Goal: Transaction & Acquisition: Purchase product/service

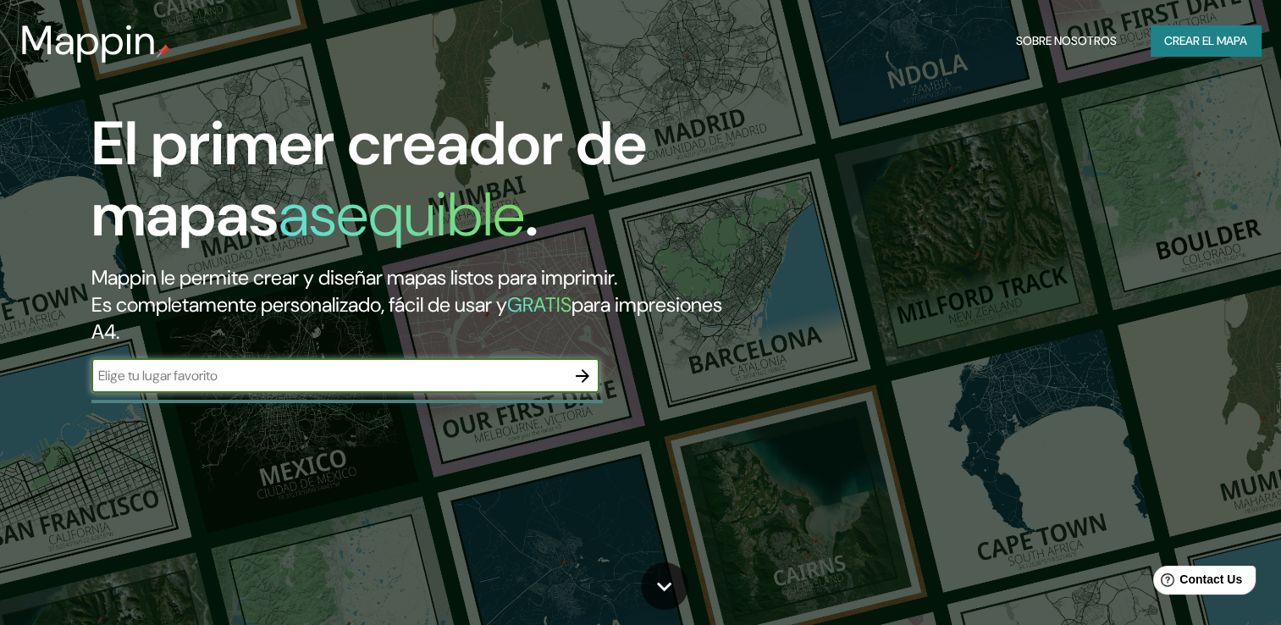
type input "[GEOGRAPHIC_DATA]"
click at [566, 381] on div at bounding box center [583, 376] width 34 height 34
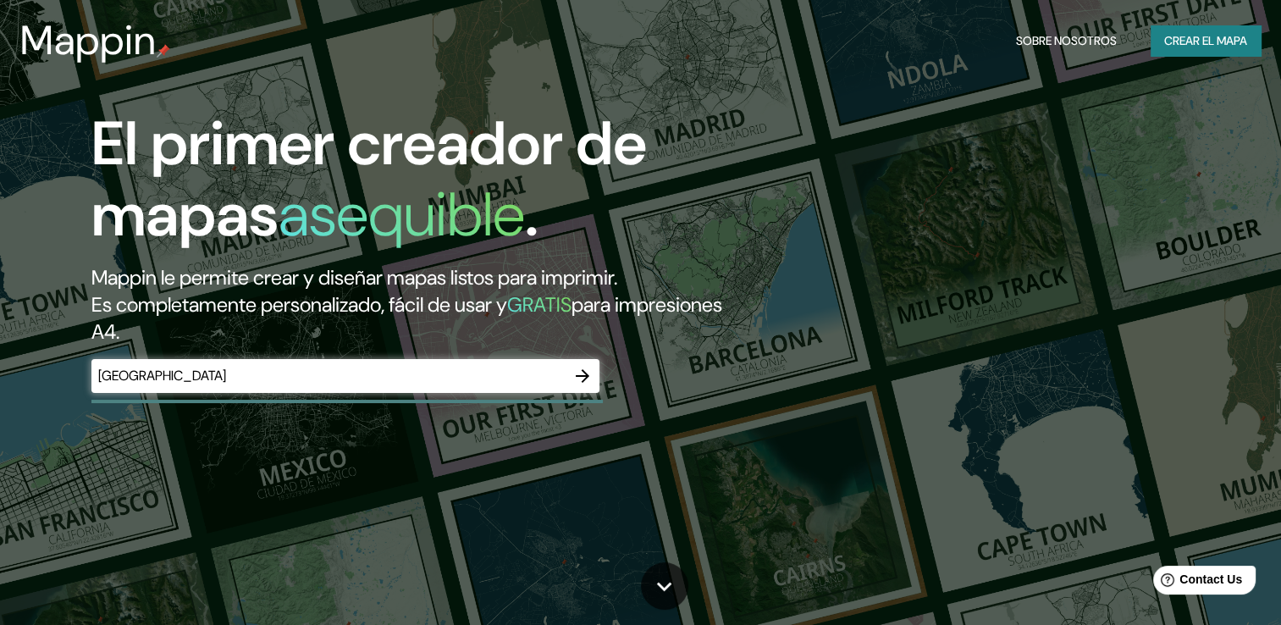
click at [579, 373] on icon "button" at bounding box center [582, 376] width 20 height 20
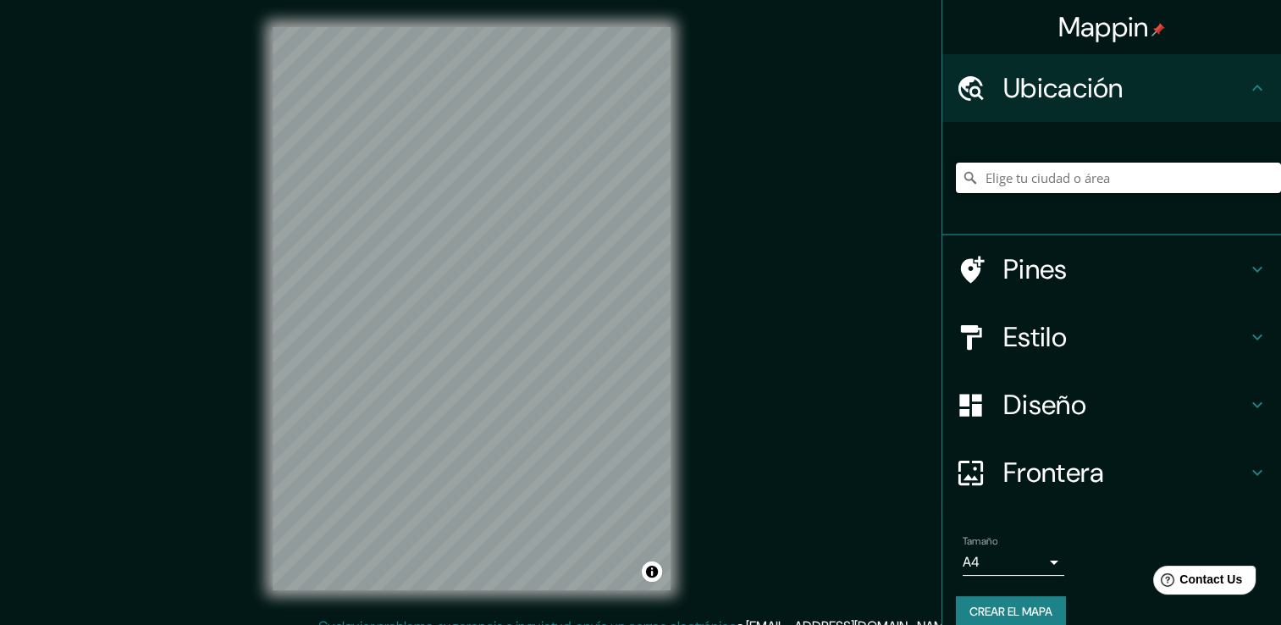
click at [1123, 174] on input "Elige tu ciudad o área" at bounding box center [1118, 178] width 325 height 30
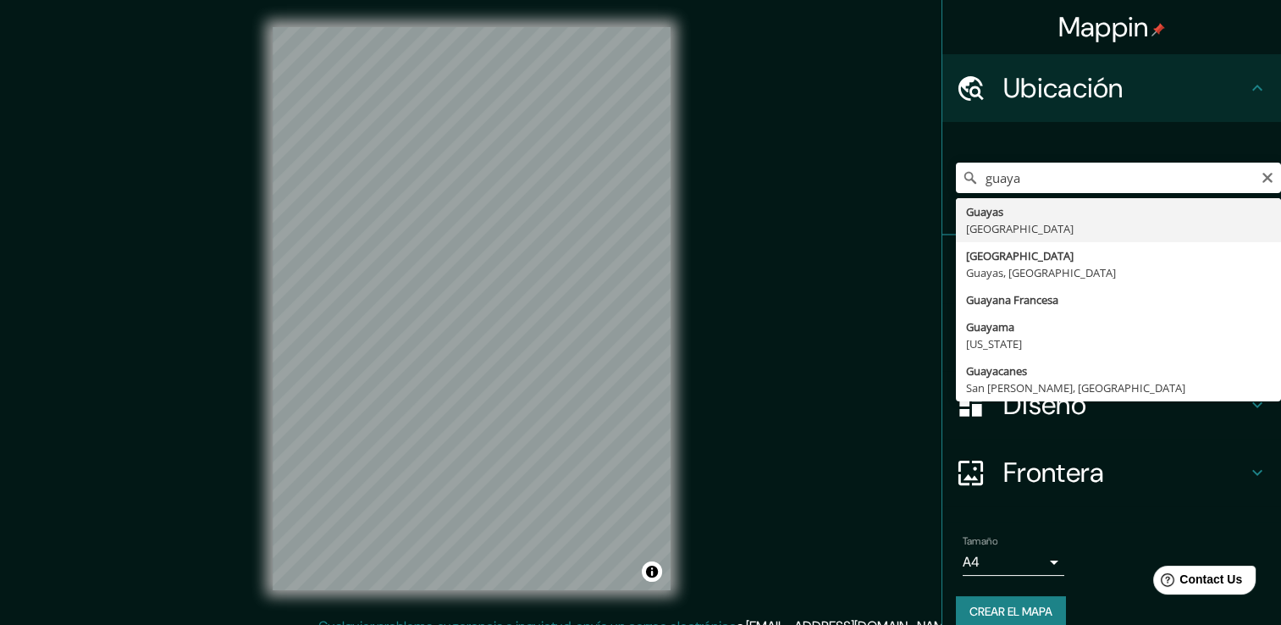
type input "[GEOGRAPHIC_DATA], [GEOGRAPHIC_DATA], [GEOGRAPHIC_DATA]"
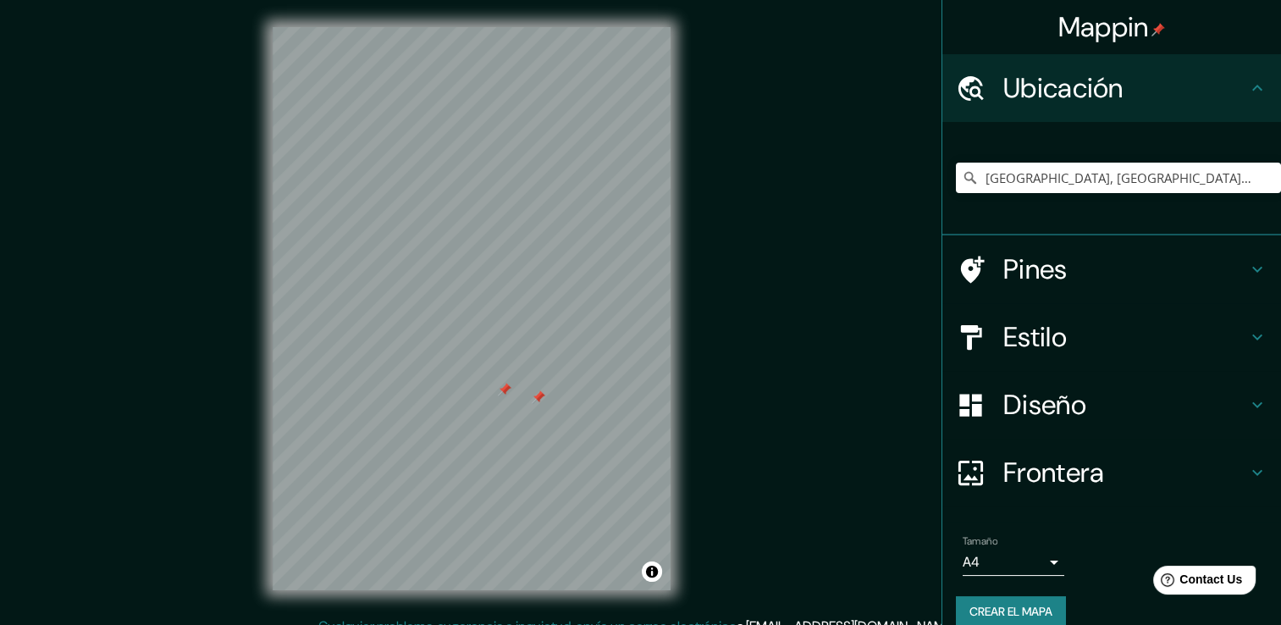
click at [539, 396] on div at bounding box center [539, 397] width 14 height 14
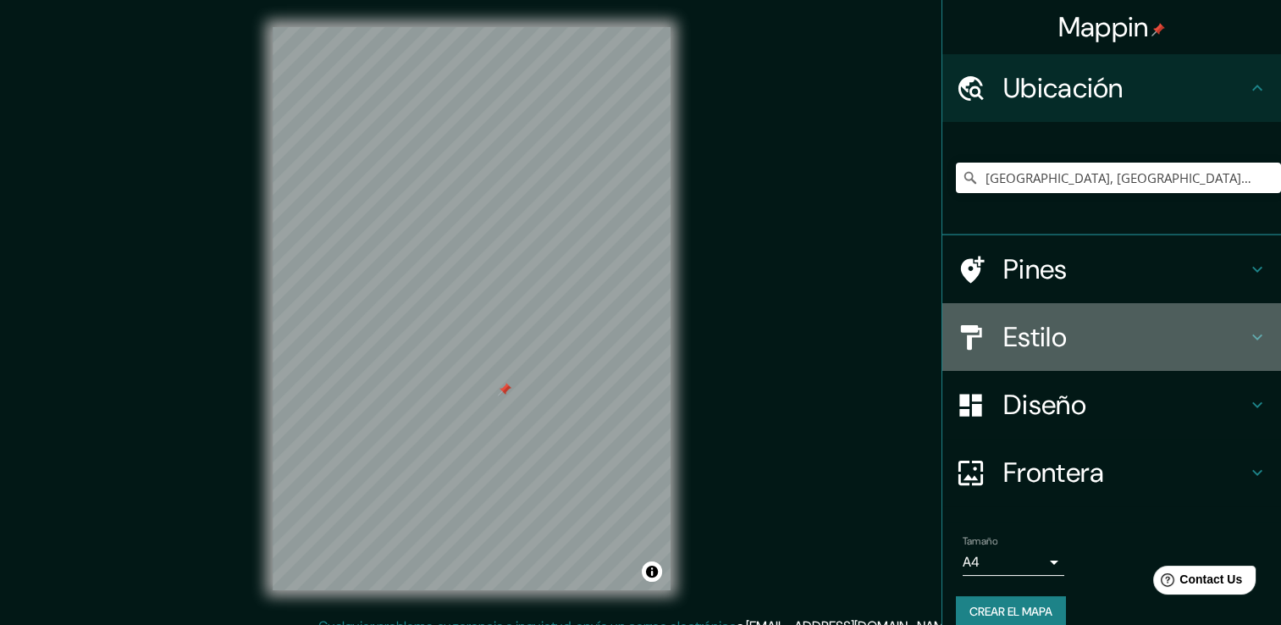
click at [1033, 339] on h4 "Estilo" at bounding box center [1125, 337] width 244 height 34
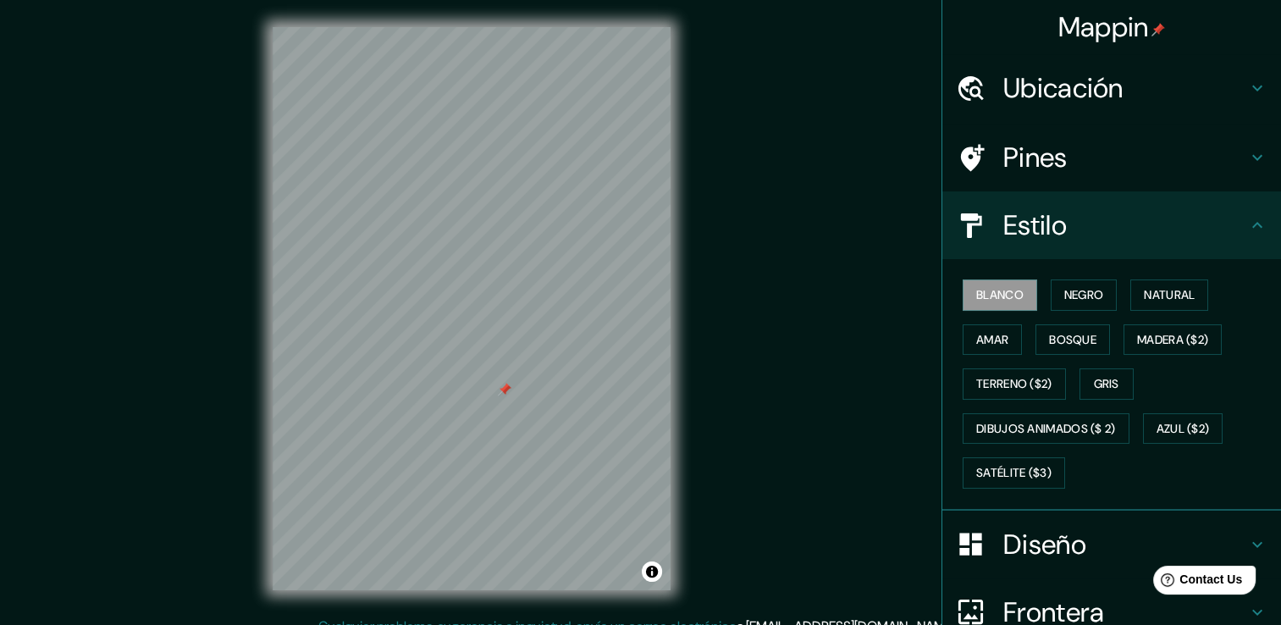
click at [1050, 310] on div "Blanco Negro Natural Amar Bosque Madera ($2) Terreno ($2) Gris Dibujos animados…" at bounding box center [1118, 384] width 325 height 223
click at [1077, 290] on font "Negro" at bounding box center [1084, 295] width 40 height 21
click at [1157, 296] on font "Natural" at bounding box center [1169, 295] width 51 height 21
click at [1172, 287] on font "Natural" at bounding box center [1169, 295] width 51 height 21
click at [989, 322] on div "Blanco Negro Natural Amar Bosque Madera ($2) Terreno ($2) Gris Dibujos animados…" at bounding box center [1118, 384] width 325 height 223
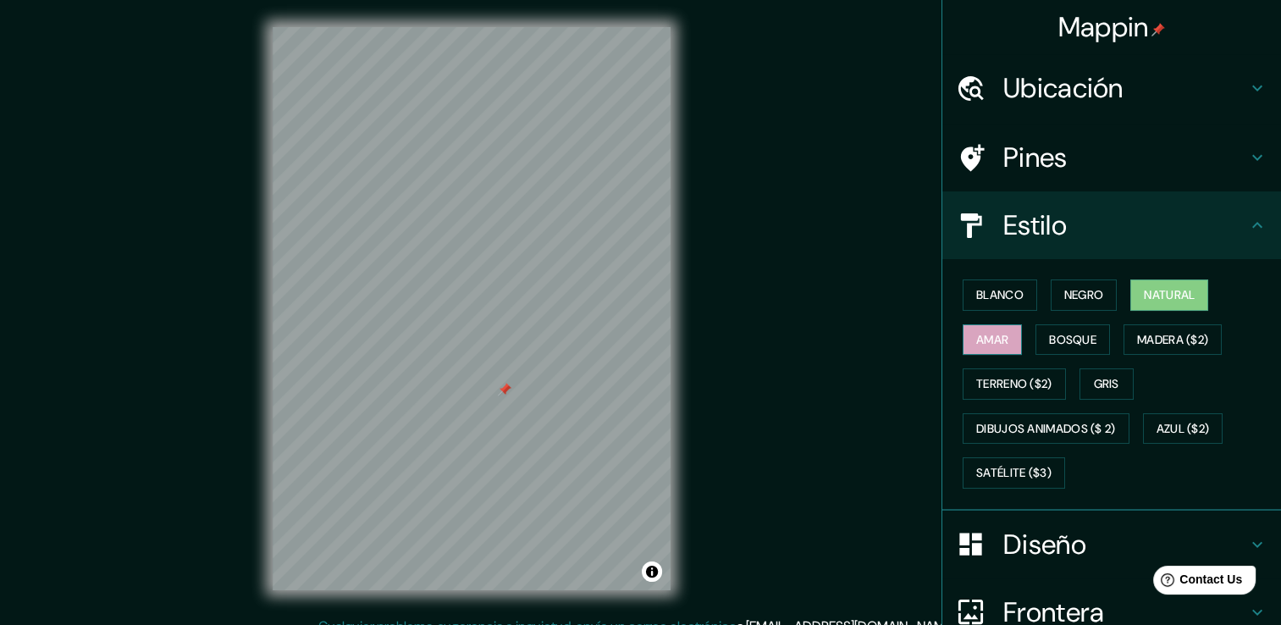
click at [979, 337] on font "Amar" at bounding box center [992, 339] width 32 height 21
click at [1077, 338] on font "Bosque" at bounding box center [1072, 339] width 47 height 21
click at [1051, 337] on font "Bosque" at bounding box center [1072, 339] width 47 height 21
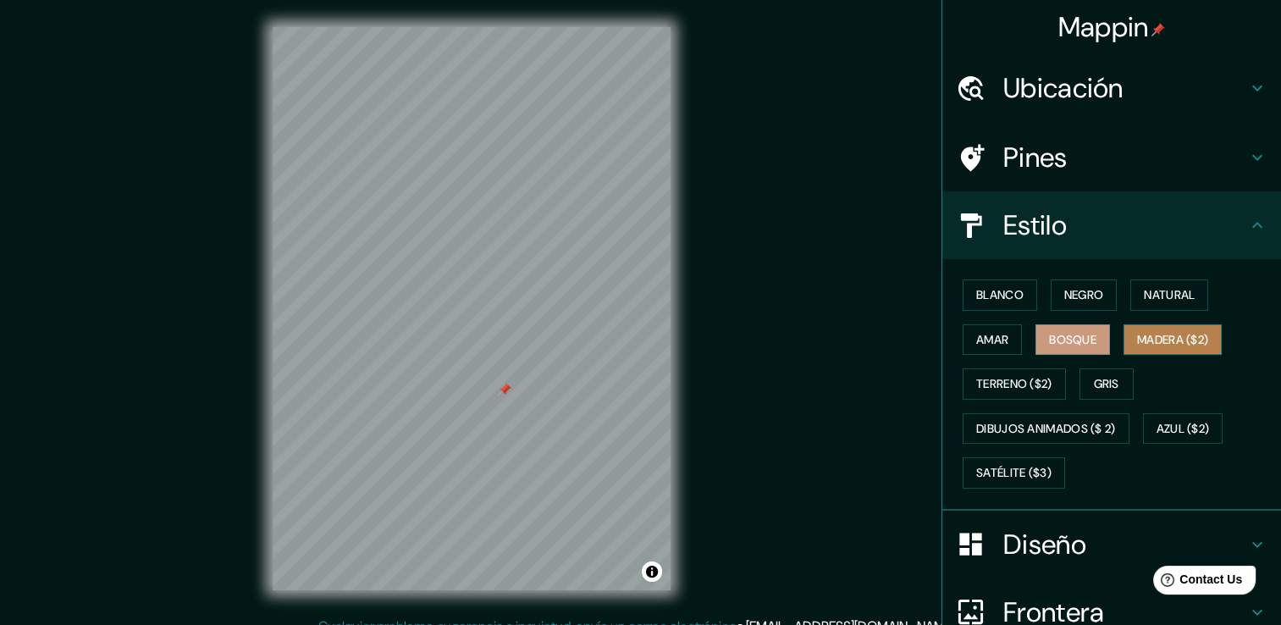
click at [1143, 337] on font "Madera ($2)" at bounding box center [1172, 339] width 71 height 21
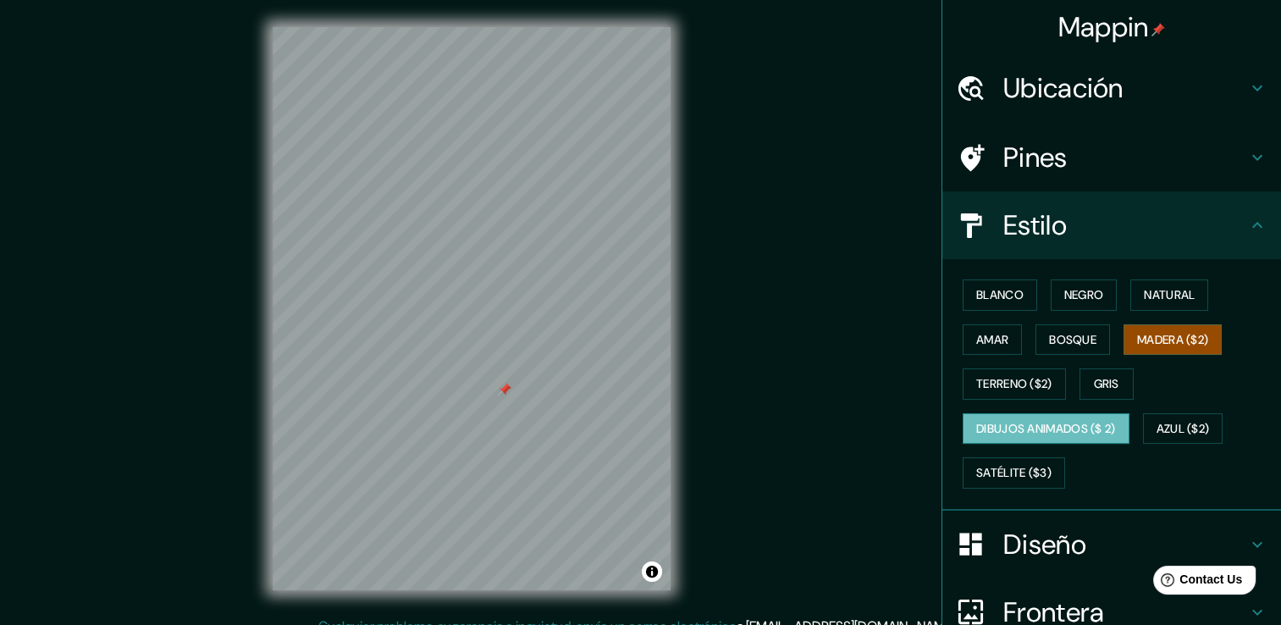
click at [998, 420] on font "Dibujos animados ($ 2)" at bounding box center [1046, 428] width 140 height 21
click at [1043, 350] on button "Bosque" at bounding box center [1073, 339] width 75 height 31
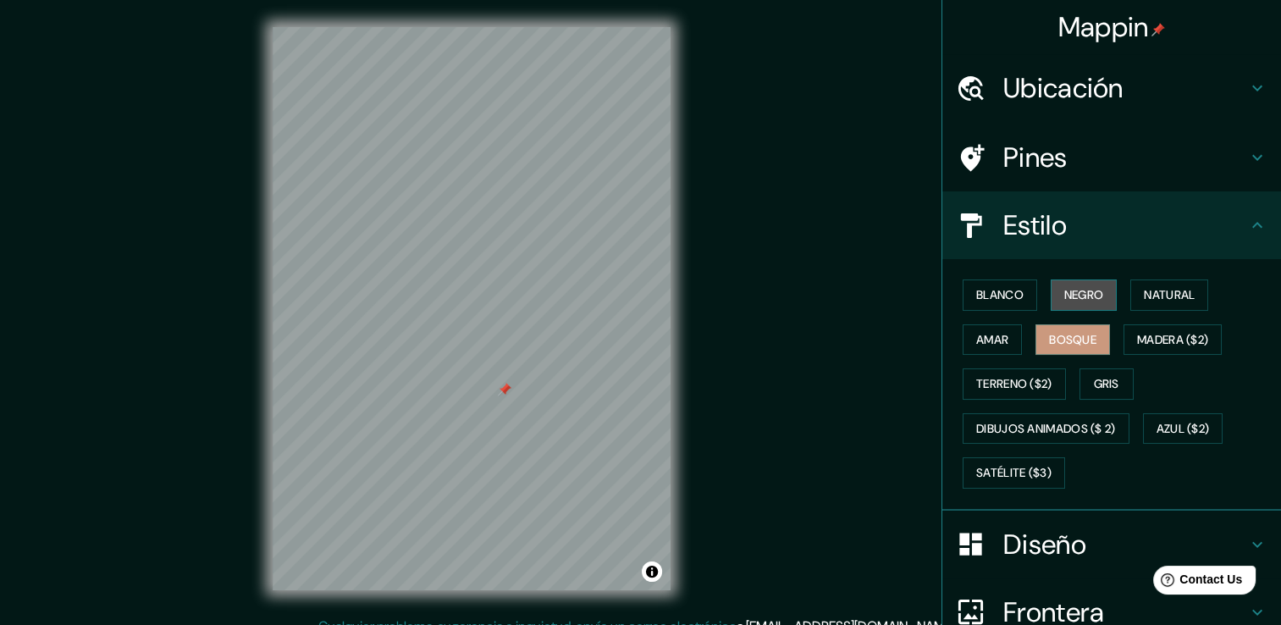
click at [1099, 279] on button "Negro" at bounding box center [1084, 294] width 67 height 31
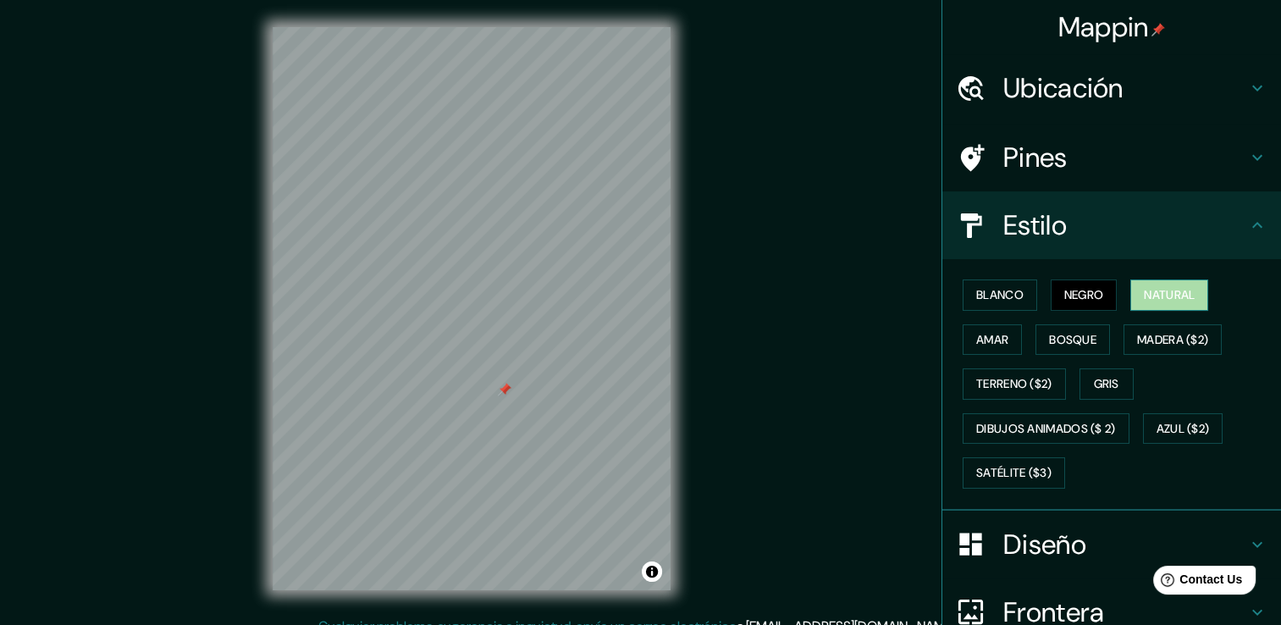
click at [1144, 287] on font "Natural" at bounding box center [1169, 295] width 51 height 21
click at [1154, 327] on button "Madera ($2)" at bounding box center [1173, 339] width 98 height 31
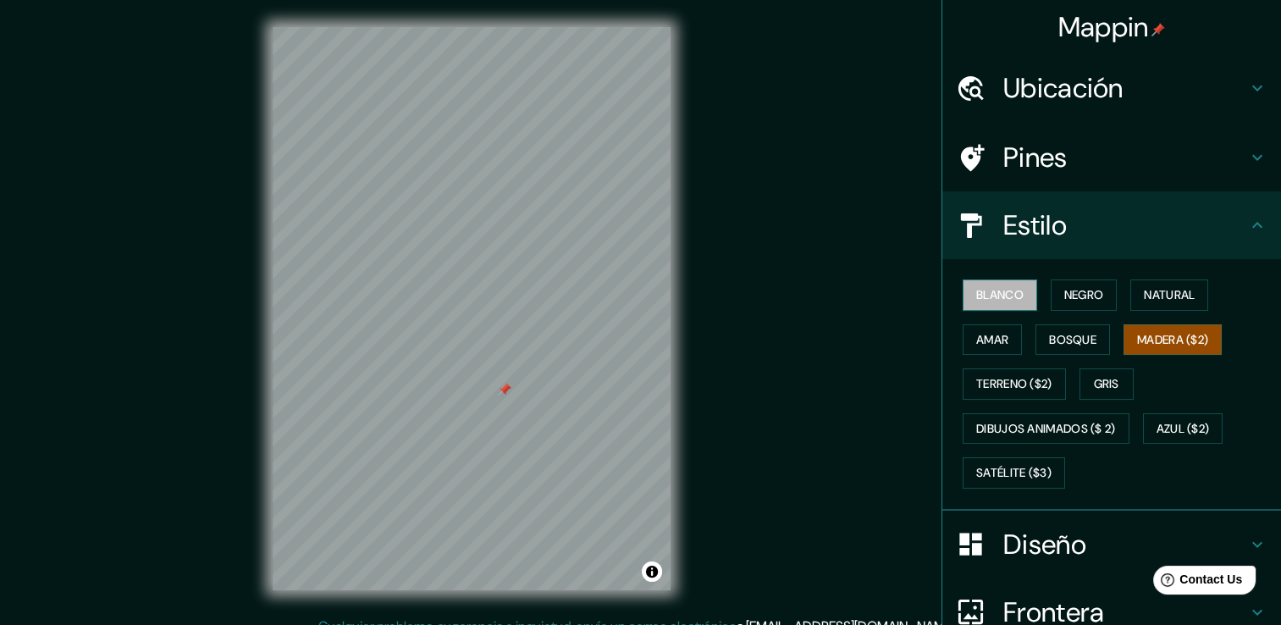
click at [989, 293] on font "Blanco" at bounding box center [999, 295] width 47 height 21
click at [1089, 293] on font "Negro" at bounding box center [1084, 295] width 40 height 21
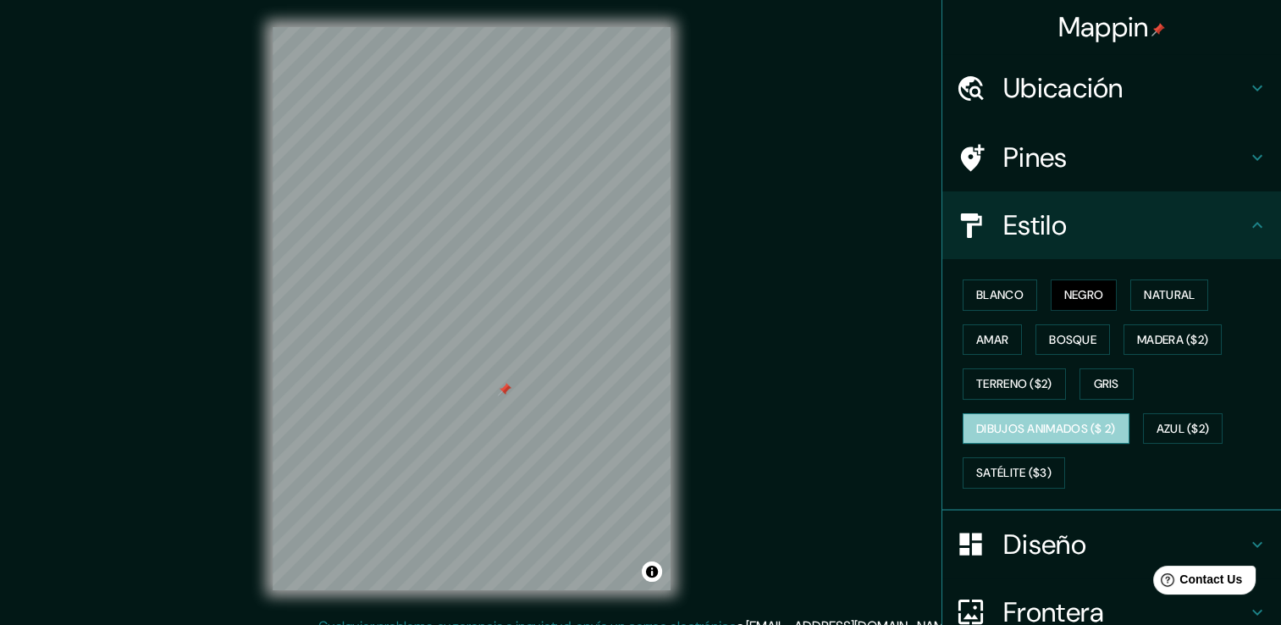
click at [1016, 428] on font "Dibujos animados ($ 2)" at bounding box center [1046, 428] width 140 height 21
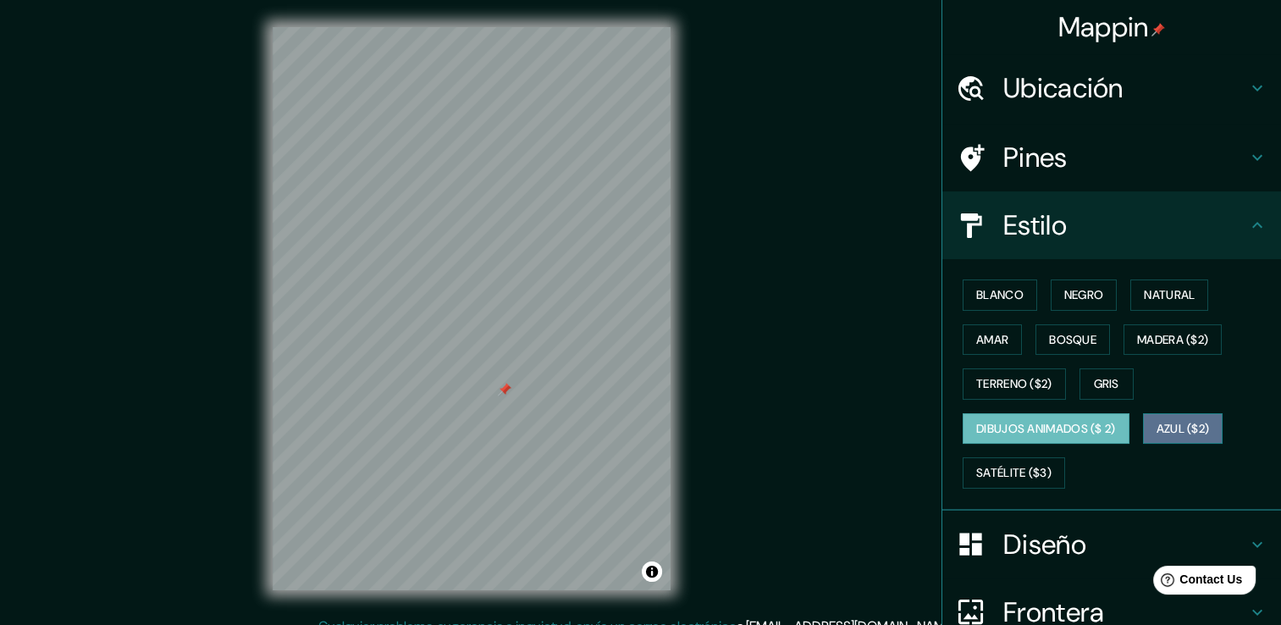
click at [1191, 422] on font "Azul ($2)" at bounding box center [1183, 428] width 53 height 21
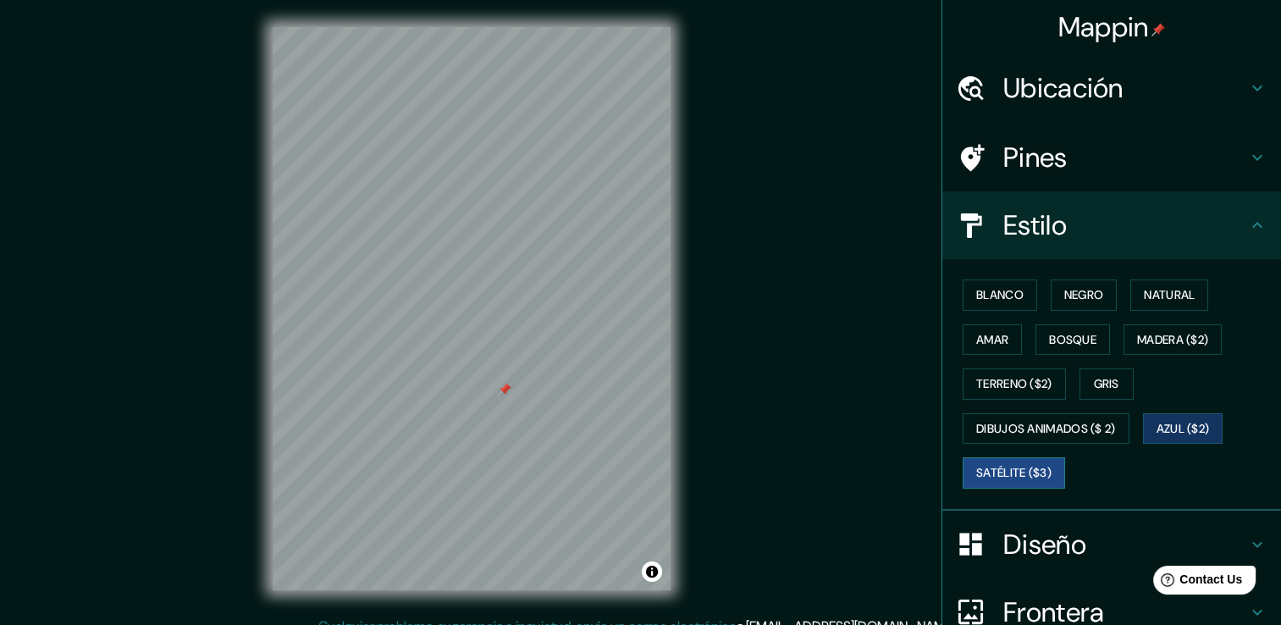
click at [1020, 465] on font "Satélite ($3)" at bounding box center [1013, 472] width 75 height 21
click at [976, 293] on font "Blanco" at bounding box center [999, 295] width 47 height 21
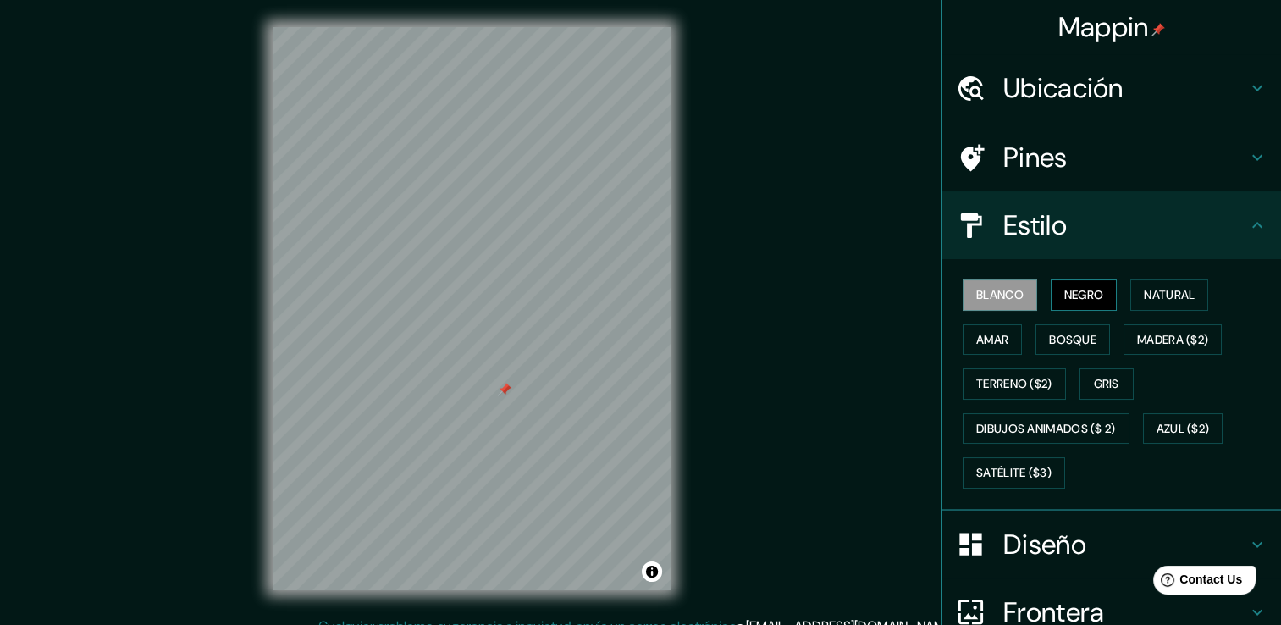
click at [1070, 285] on font "Negro" at bounding box center [1084, 295] width 40 height 21
click at [1154, 283] on button "Natural" at bounding box center [1170, 294] width 78 height 31
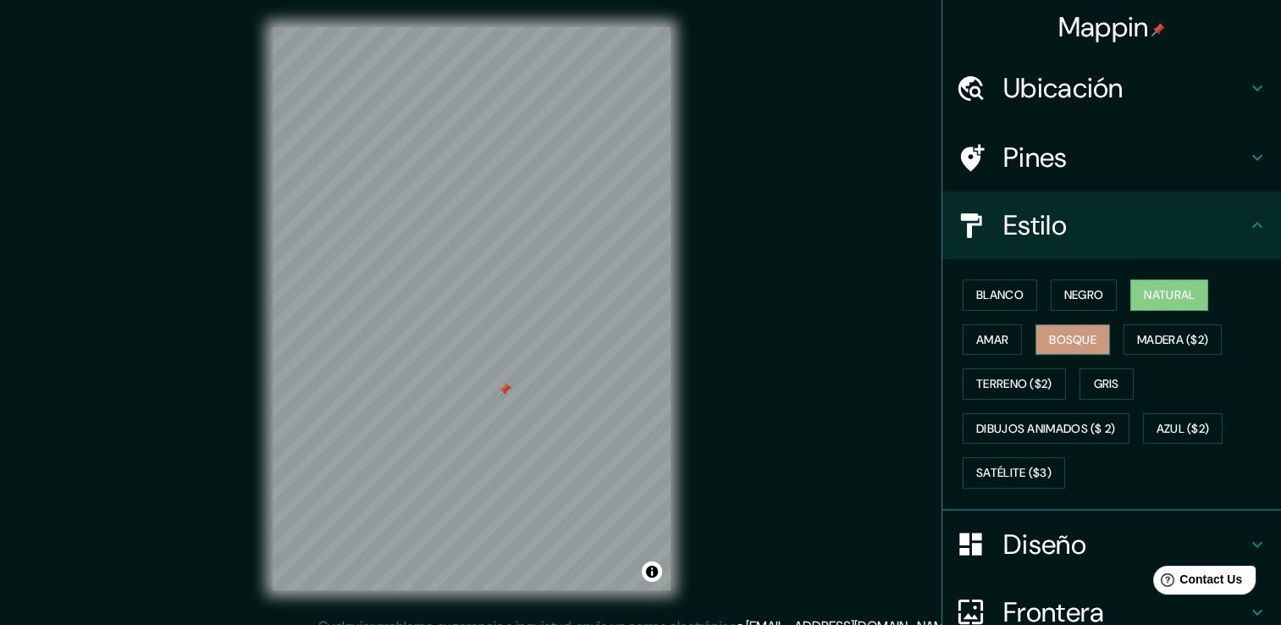
click at [1068, 331] on font "Bosque" at bounding box center [1072, 339] width 47 height 21
click at [992, 334] on font "Amar" at bounding box center [992, 339] width 32 height 21
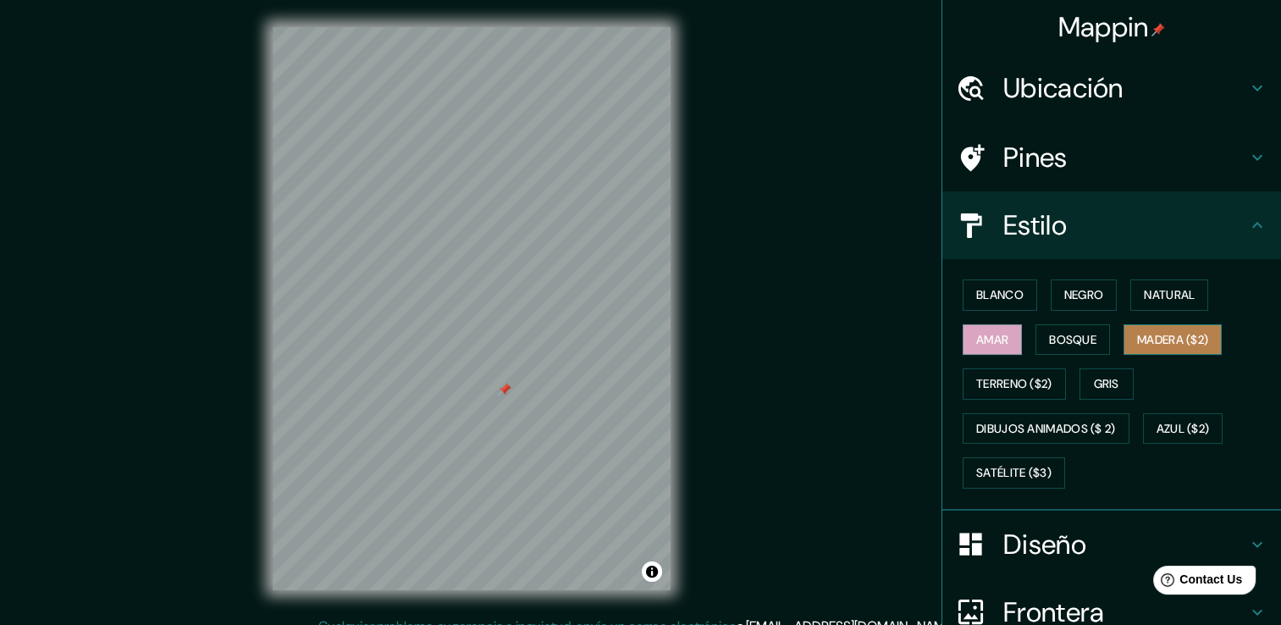
click at [1152, 330] on font "Madera ($2)" at bounding box center [1172, 339] width 71 height 21
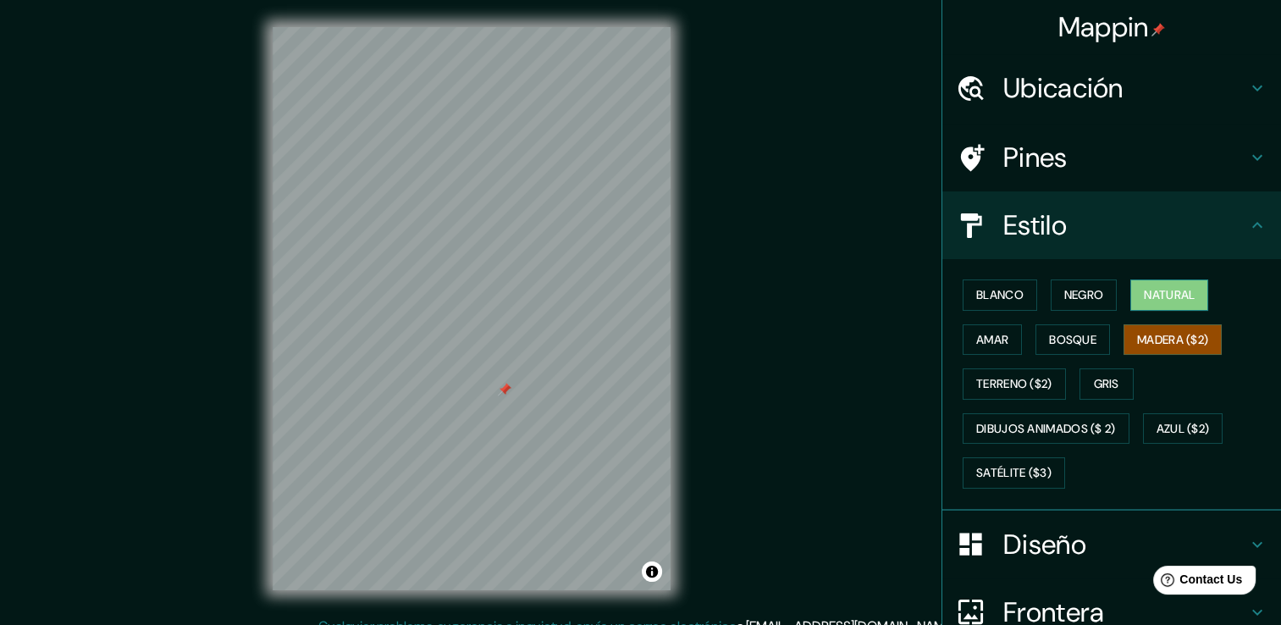
click at [1145, 291] on font "Natural" at bounding box center [1169, 295] width 51 height 21
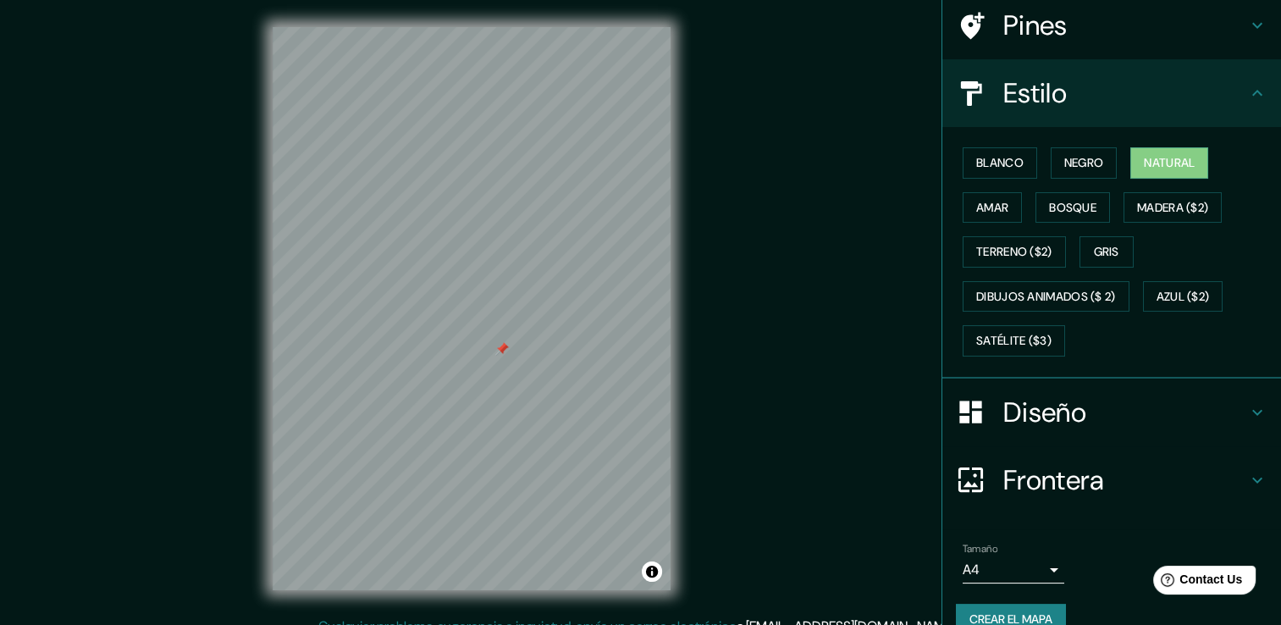
scroll to position [158, 0]
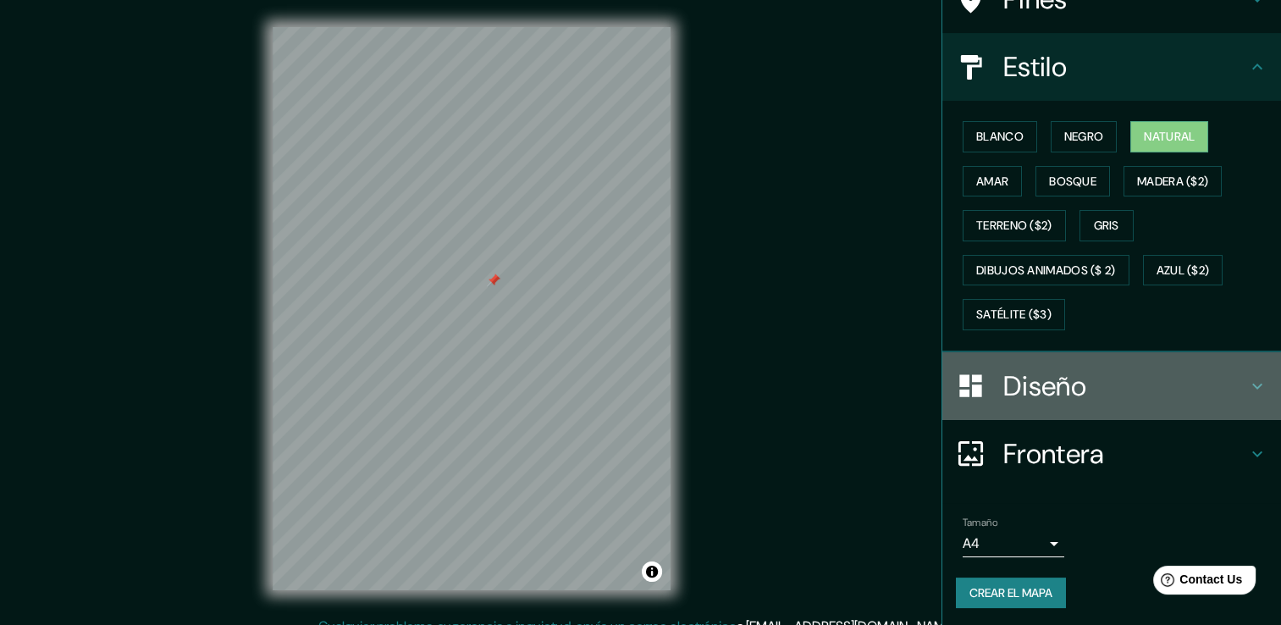
click at [1045, 382] on h4 "Diseño" at bounding box center [1125, 386] width 244 height 34
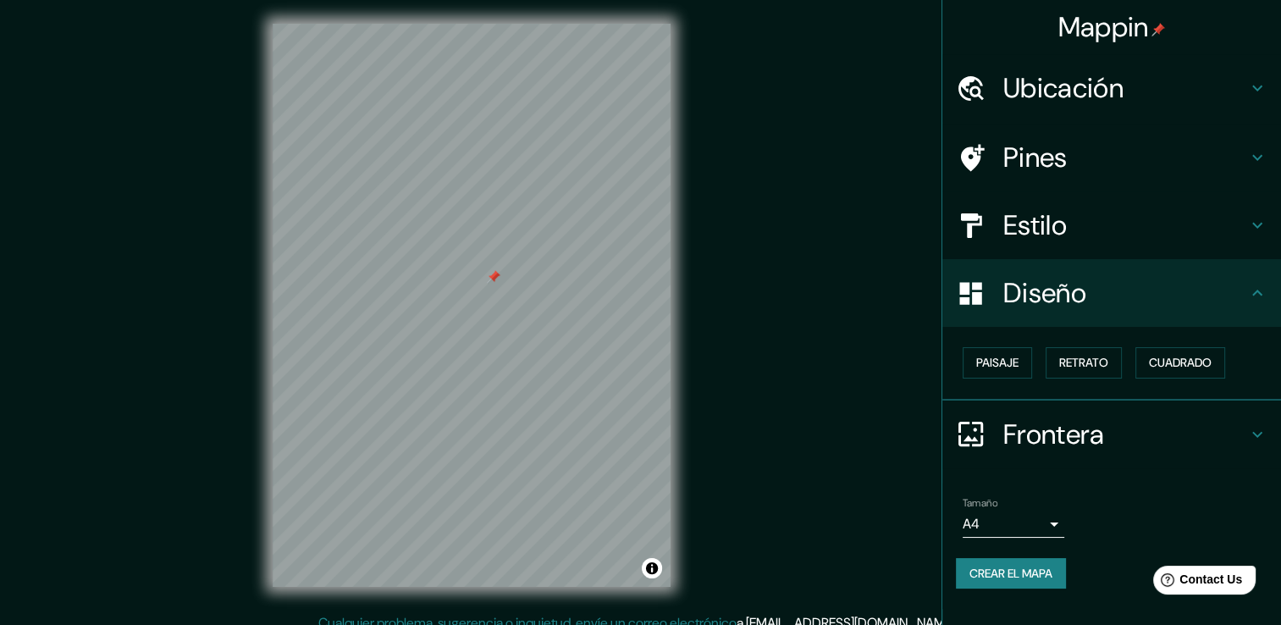
scroll to position [0, 0]
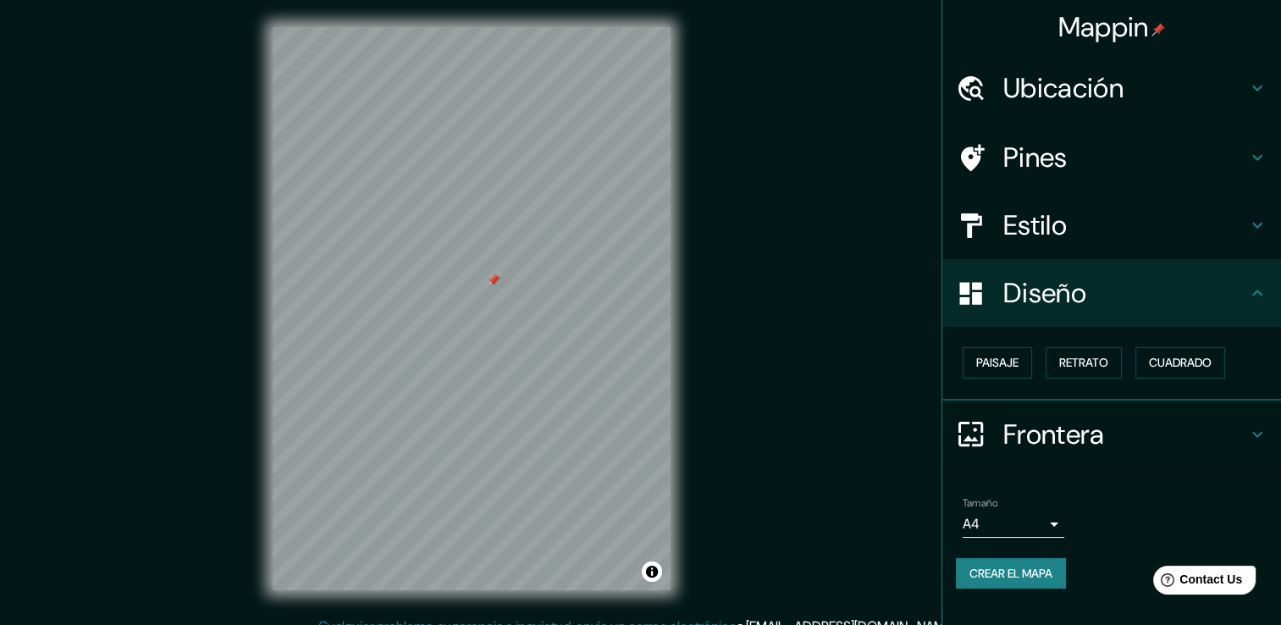
click at [1038, 208] on h4 "Estilo" at bounding box center [1125, 225] width 244 height 34
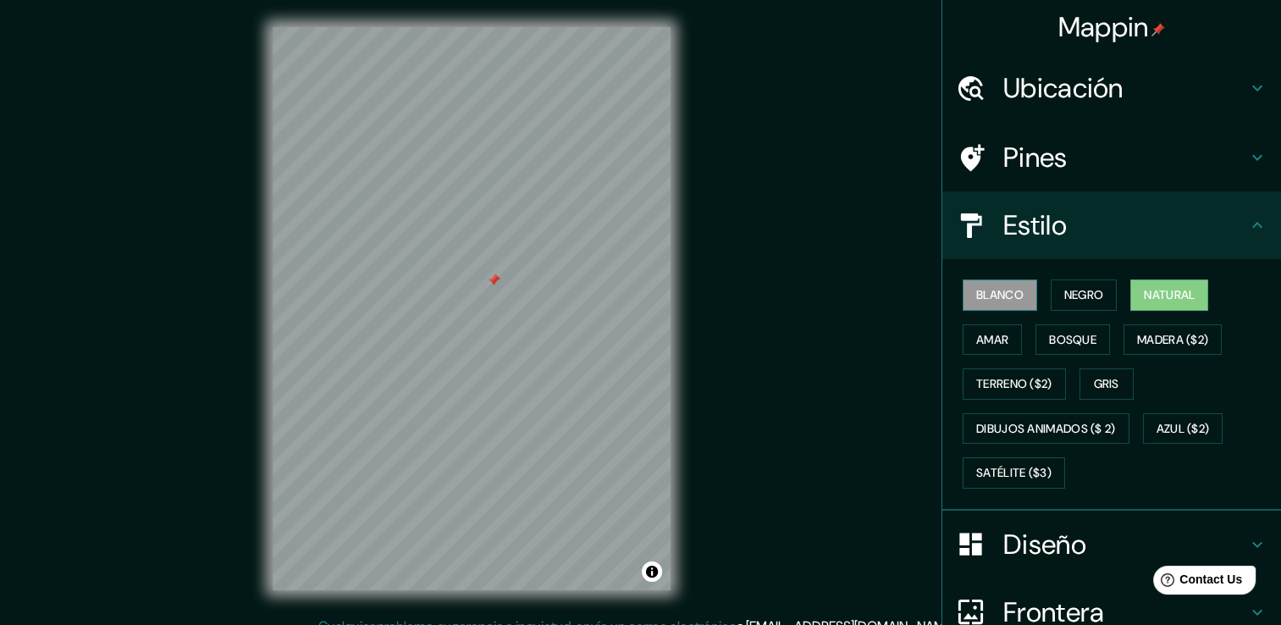
click at [989, 295] on font "Blanco" at bounding box center [999, 295] width 47 height 21
click at [1085, 285] on font "Negro" at bounding box center [1084, 295] width 40 height 21
click at [1144, 287] on font "Natural" at bounding box center [1169, 295] width 51 height 21
